Goal: Find contact information: Find contact information

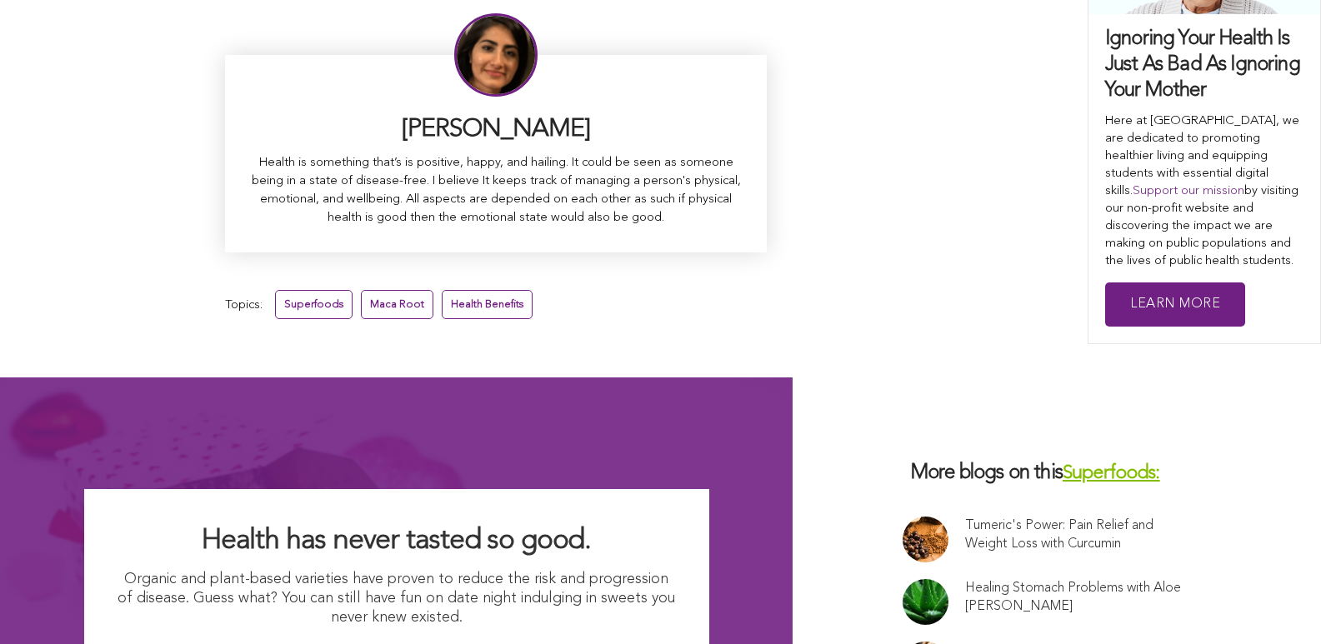
scroll to position [11045, 0]
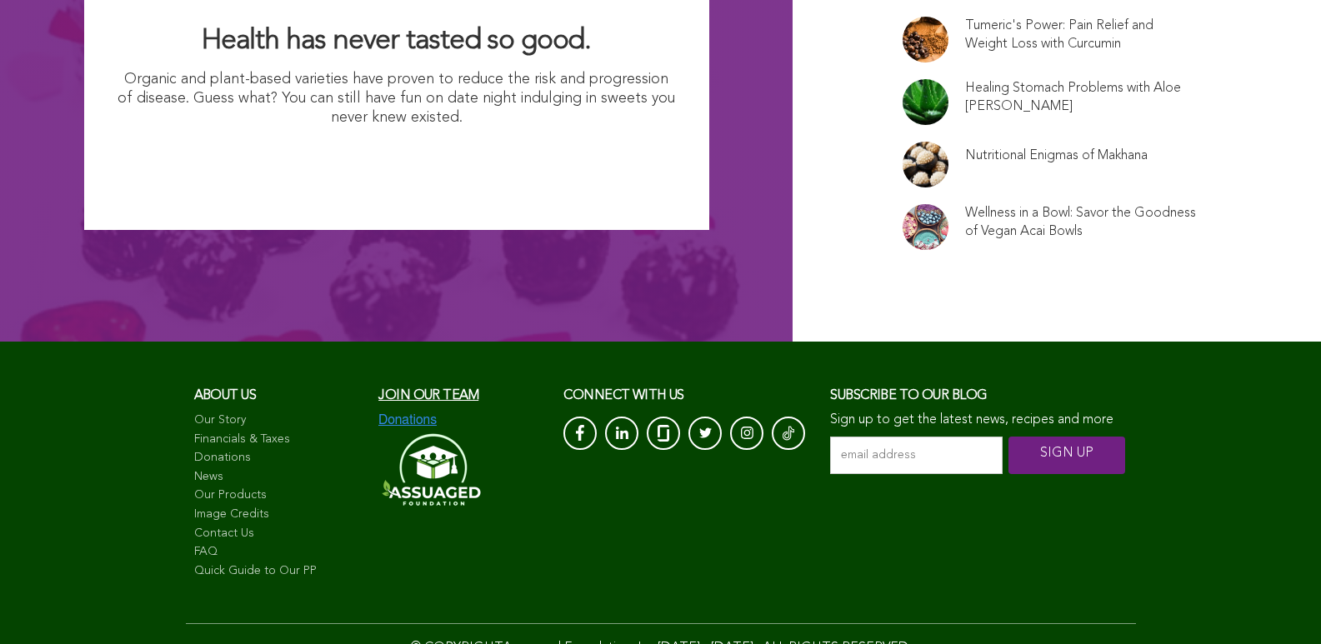
click at [194, 526] on link "Contact Us" at bounding box center [278, 534] width 168 height 17
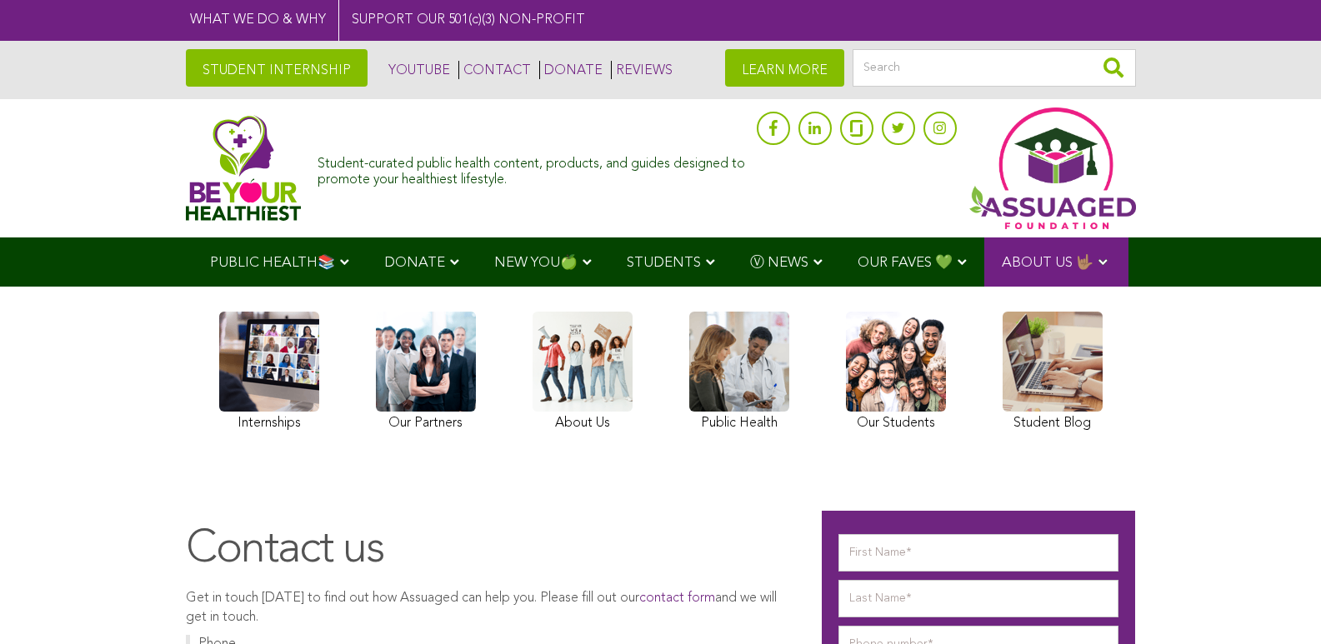
click at [186, 68] on link "STUDENT INTERNSHIP" at bounding box center [277, 68] width 182 height 38
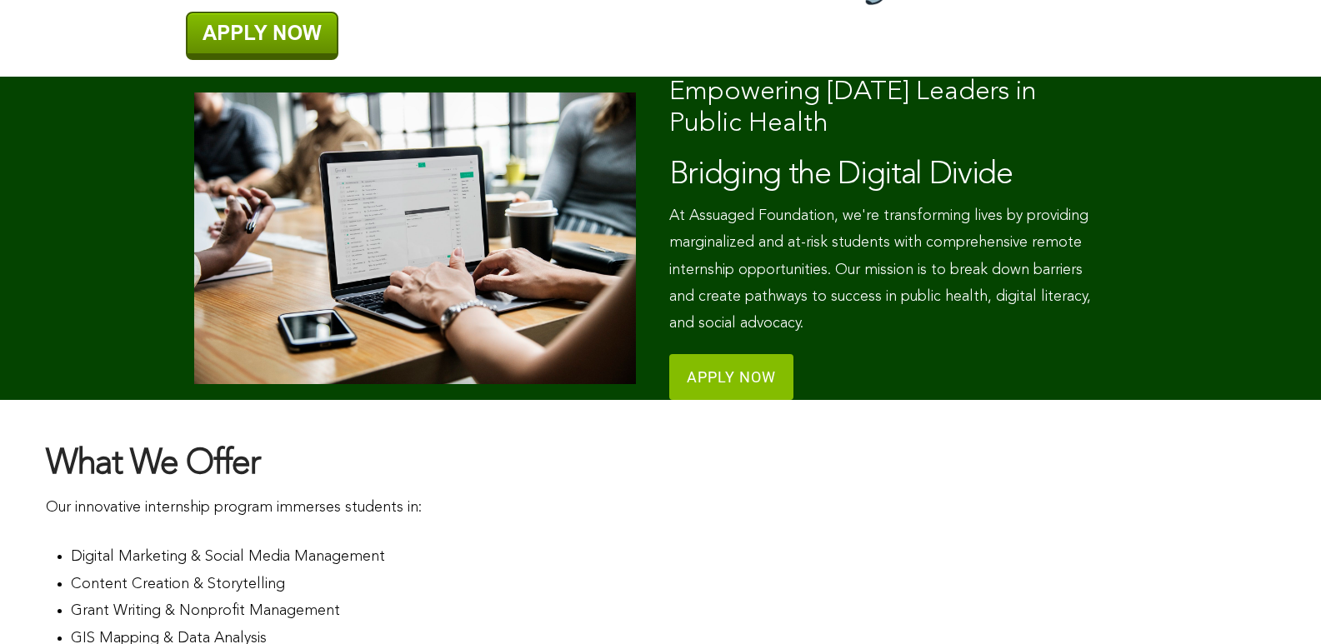
scroll to position [228, 0]
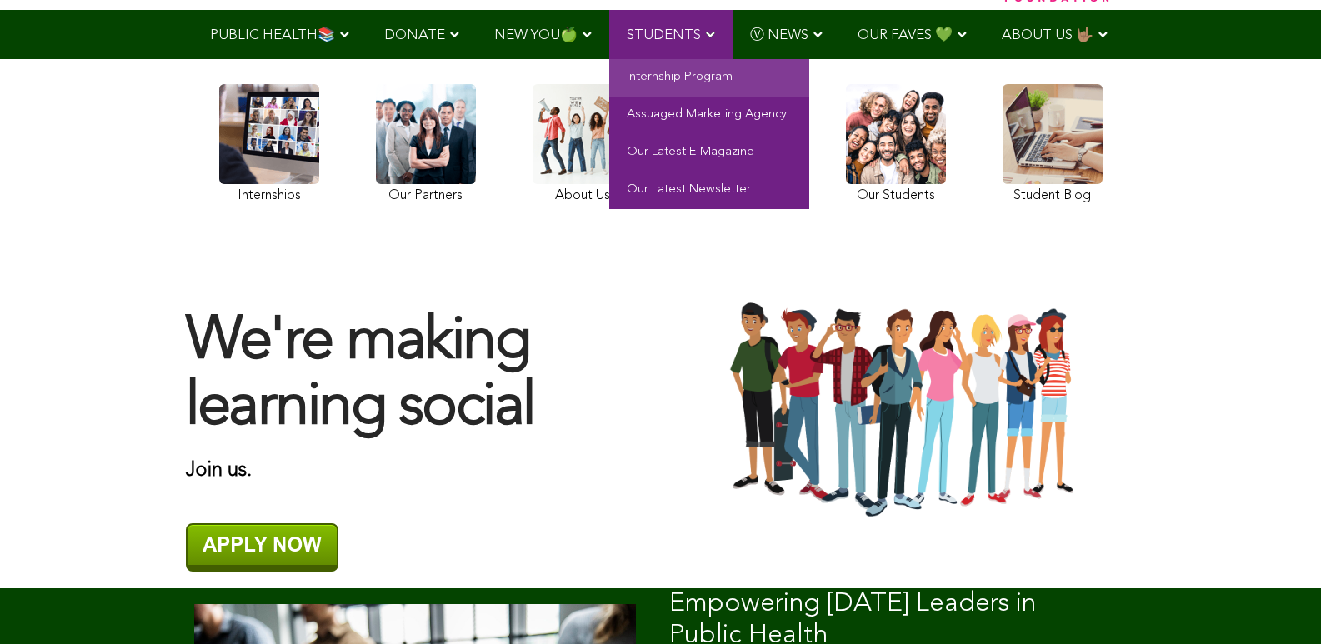
click at [627, 30] on span "STUDENTS" at bounding box center [664, 35] width 74 height 14
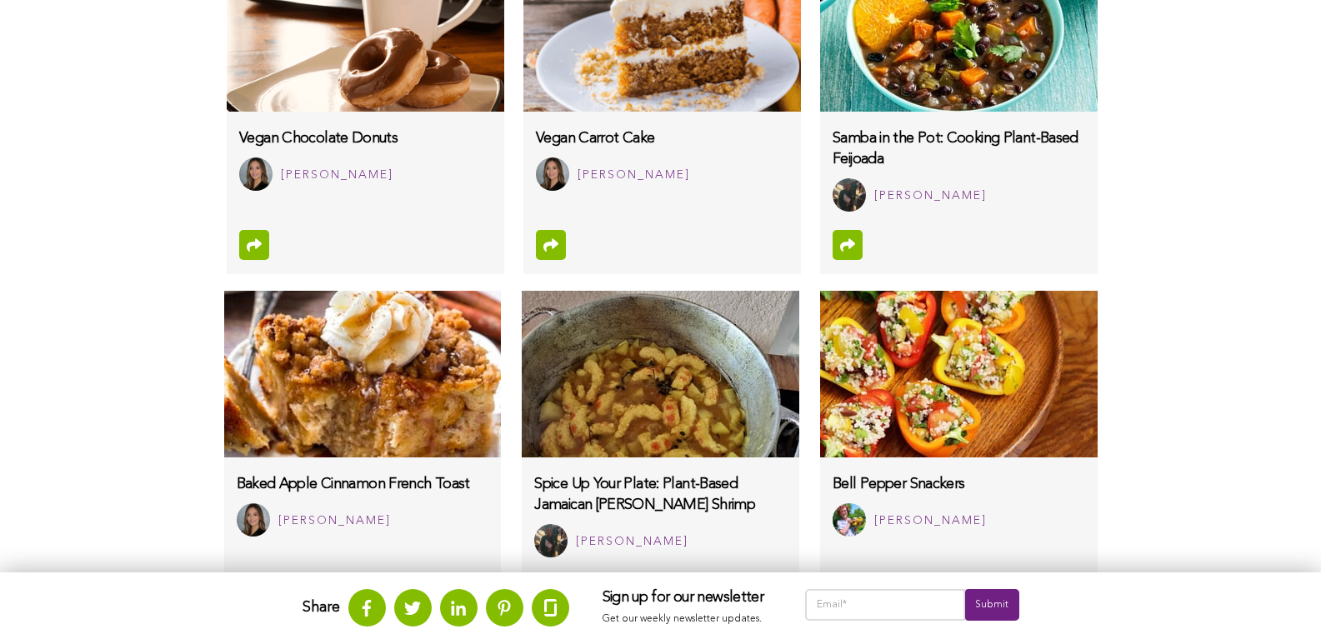
scroll to position [1098, 0]
